Goal: Task Accomplishment & Management: Complete application form

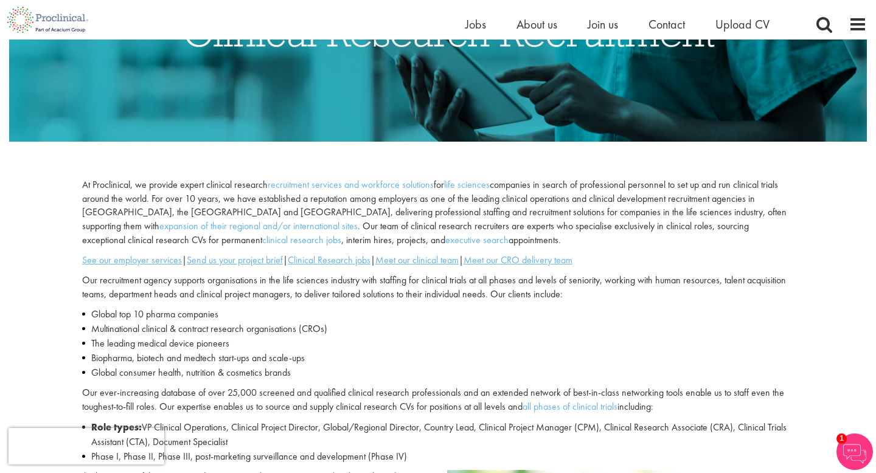
scroll to position [58, 0]
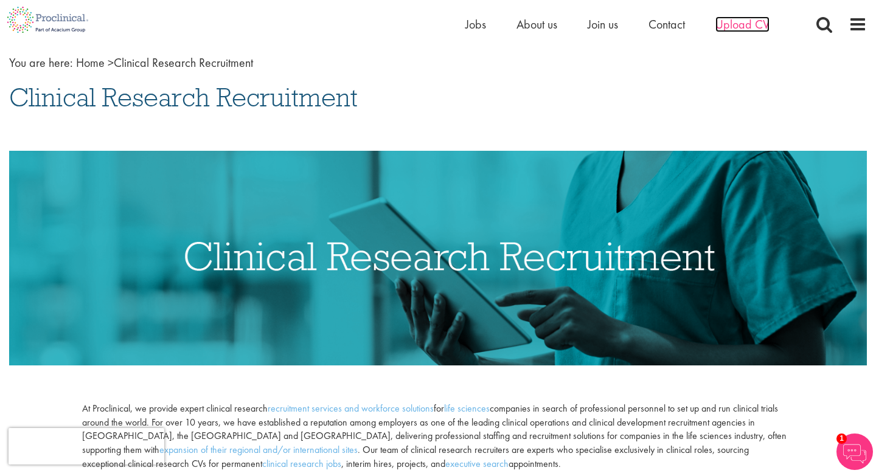
click at [744, 21] on span "Upload CV" at bounding box center [742, 24] width 54 height 16
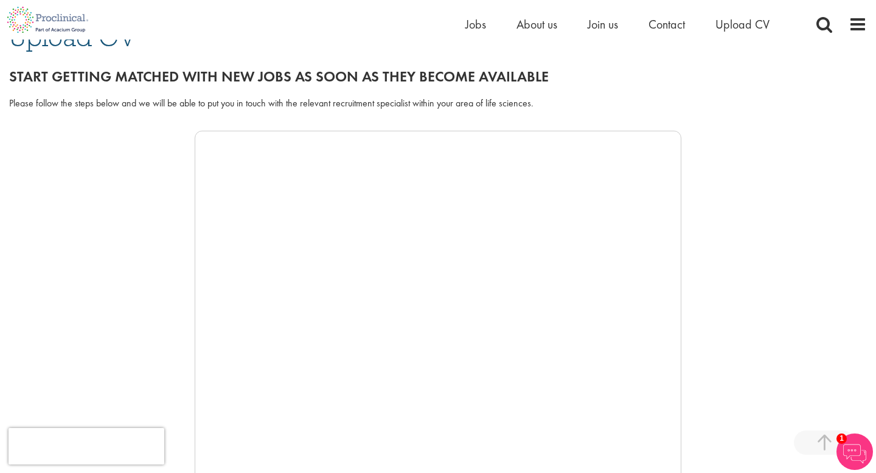
scroll to position [363, 0]
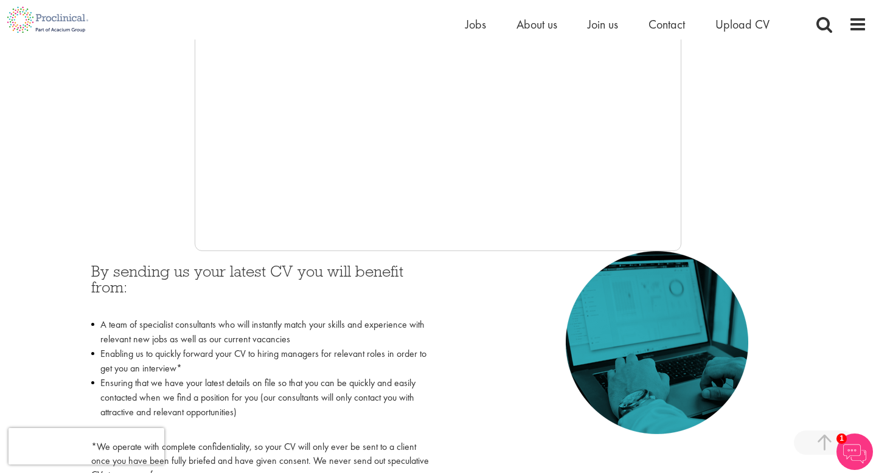
click at [852, 437] on img at bounding box center [854, 452] width 36 height 36
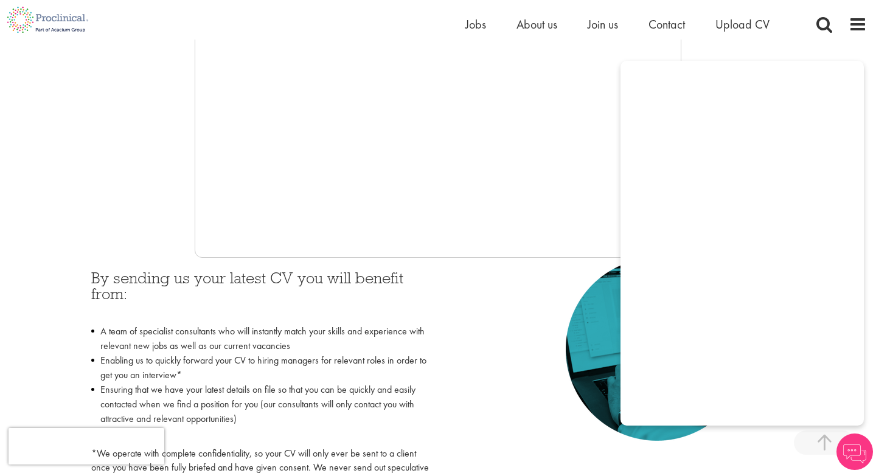
scroll to position [356, 0]
click at [517, 288] on div "By sending us your latest CV you will benefit from: A team of specialist consul…" at bounding box center [437, 376] width 711 height 237
click at [770, 54] on div at bounding box center [437, 76] width 857 height 365
click at [128, 109] on div at bounding box center [437, 76] width 857 height 365
click at [744, 27] on span "Upload CV" at bounding box center [742, 24] width 54 height 16
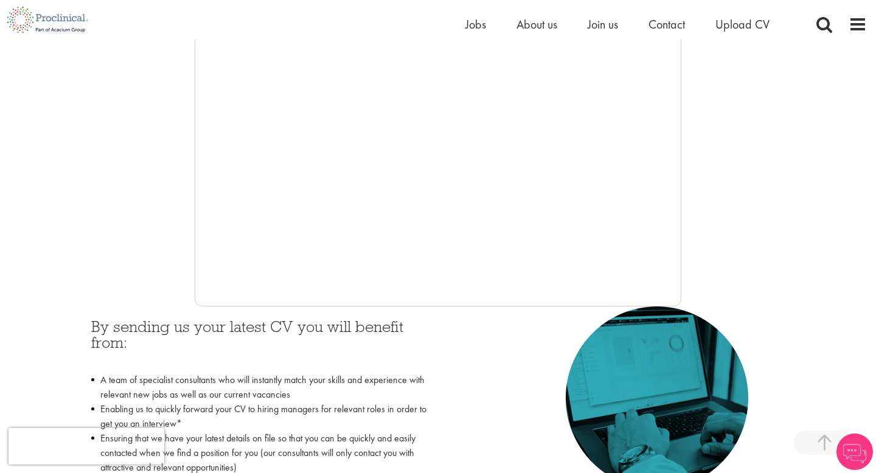
scroll to position [185, 0]
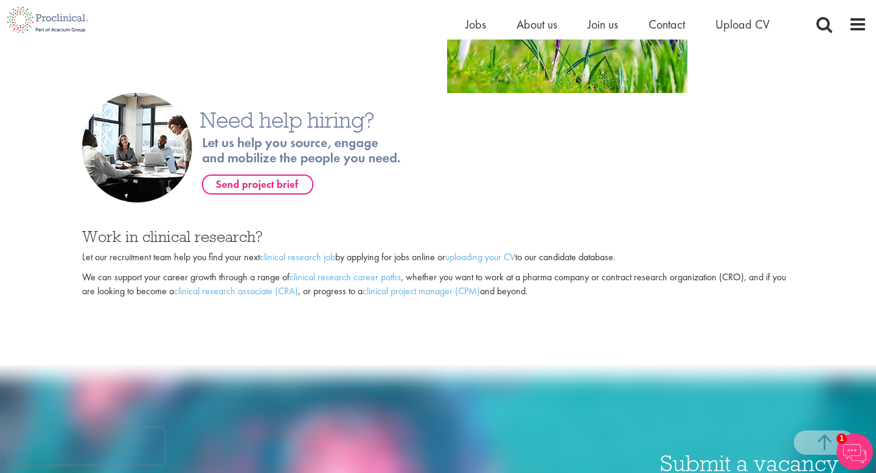
scroll to position [823, 0]
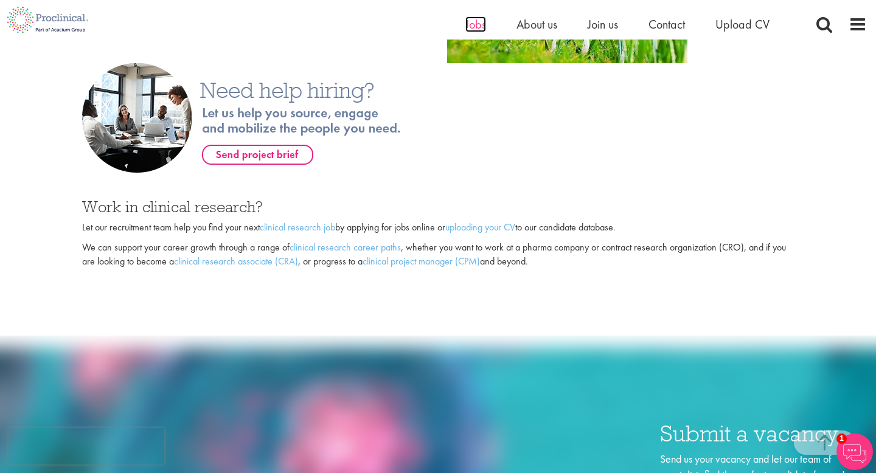
click at [468, 21] on span "Jobs" at bounding box center [475, 24] width 21 height 16
